Goal: Find contact information: Find contact information

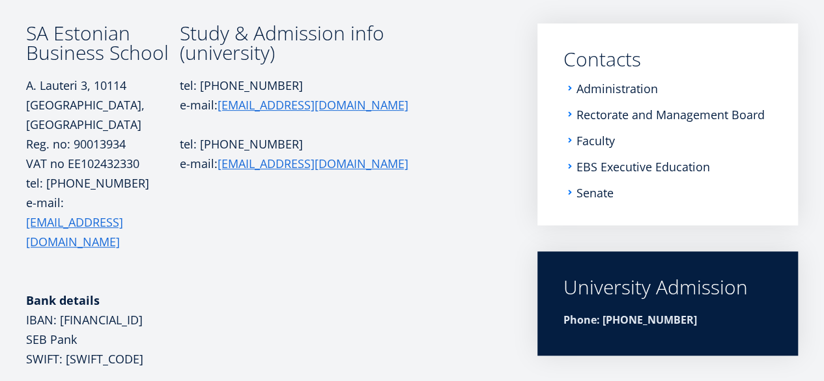
scroll to position [210, 0]
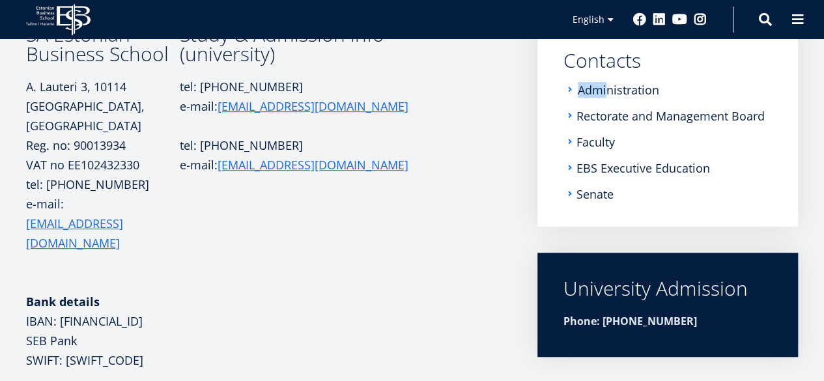
click at [608, 84] on li "Contacts Administration Rectorate and Management Board Faculty EBS Executive Ed…" at bounding box center [667, 126] width 208 height 150
click at [608, 84] on link "Administration" at bounding box center [617, 89] width 81 height 13
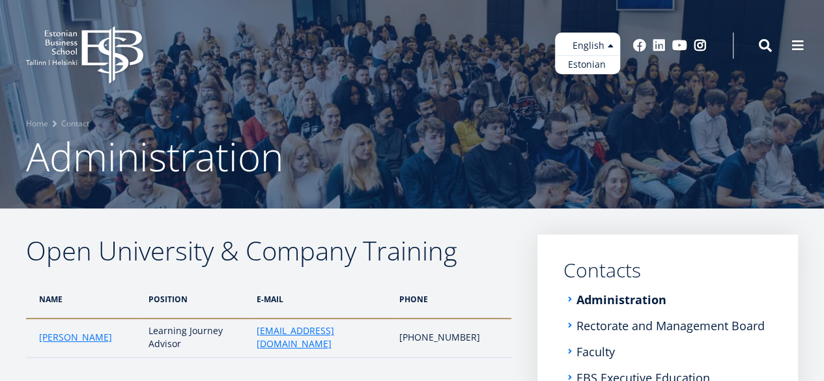
click at [597, 49] on ul "Estonian English" at bounding box center [587, 54] width 65 height 42
click at [595, 59] on link "Estonian" at bounding box center [587, 64] width 65 height 19
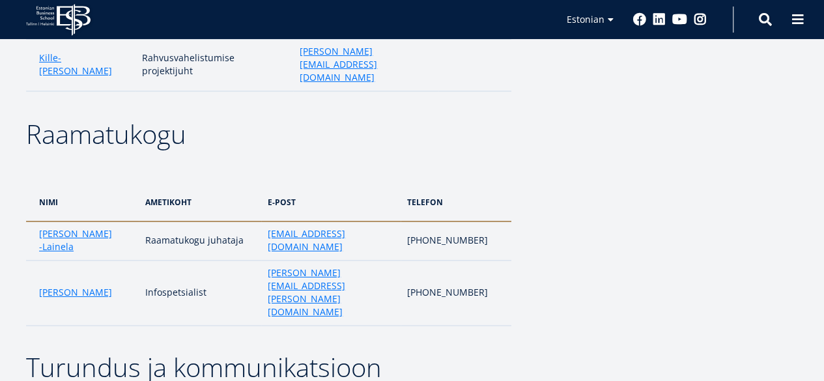
scroll to position [2233, 0]
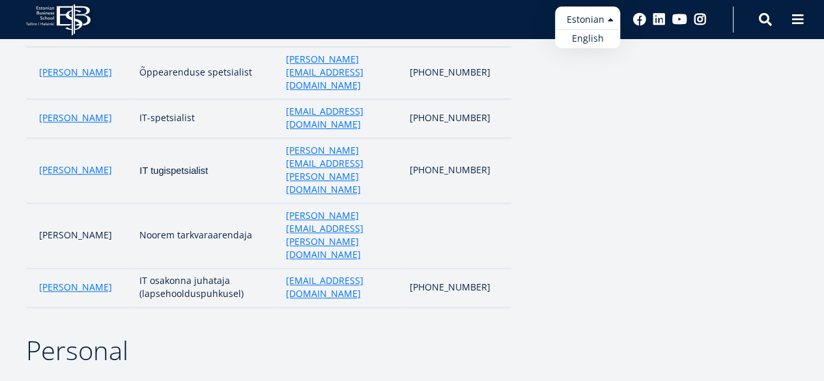
scroll to position [2866, 0]
